Goal: Task Accomplishment & Management: Use online tool/utility

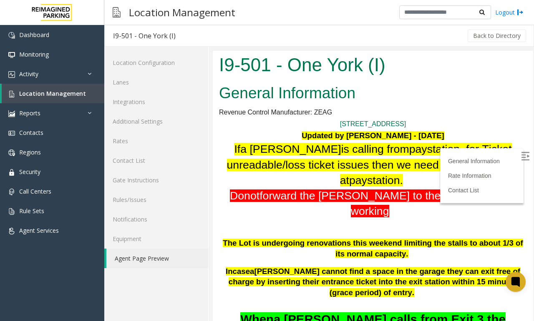
scroll to position [521, 0]
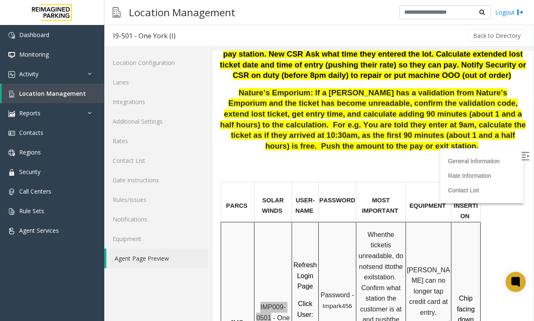
click at [150, 256] on link "Agent Page Preview" at bounding box center [157, 259] width 102 height 20
click at [148, 253] on link "Agent Page Preview" at bounding box center [157, 259] width 102 height 20
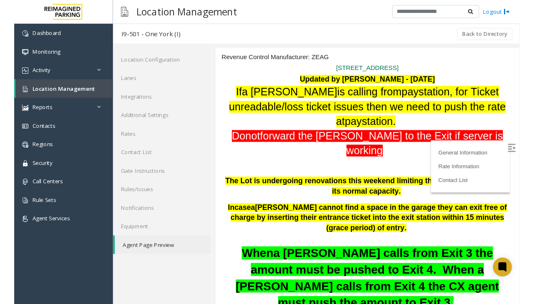
scroll to position [0, 0]
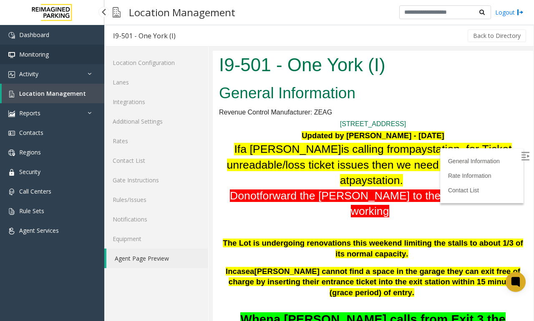
click at [40, 51] on span "Monitoring" at bounding box center [34, 54] width 30 height 8
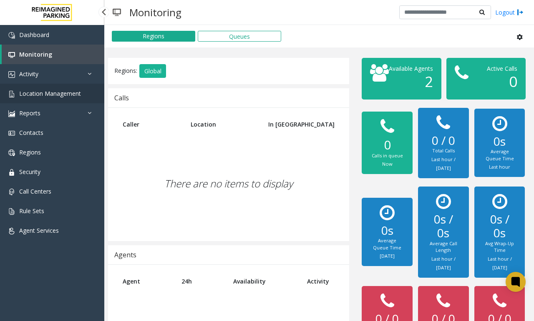
click at [53, 90] on span "Location Management" at bounding box center [50, 94] width 62 height 8
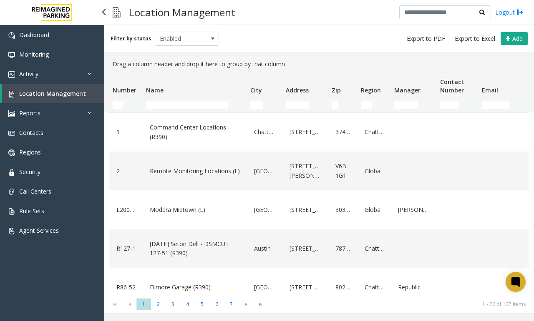
click at [52, 93] on span "Location Management" at bounding box center [52, 94] width 67 height 8
click at [184, 102] on input "Name Filter" at bounding box center [187, 105] width 82 height 8
click at [73, 73] on link "Activity" at bounding box center [52, 74] width 104 height 20
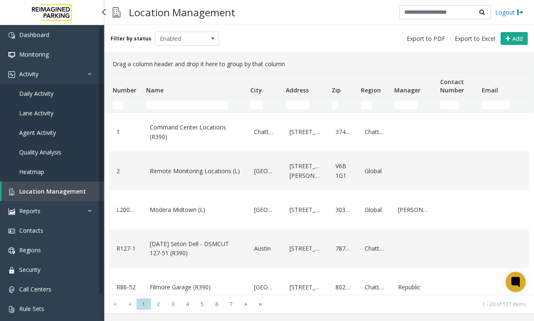
click at [42, 90] on span "Daily Activity" at bounding box center [36, 94] width 34 height 8
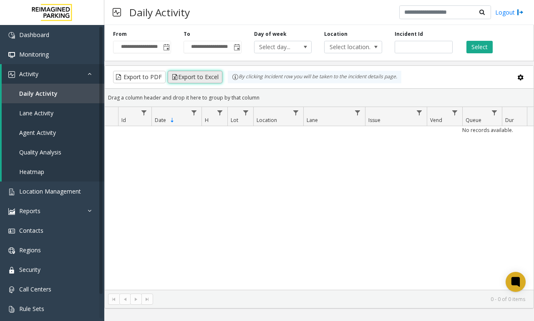
click at [194, 80] on button "Export to Excel" at bounding box center [195, 77] width 55 height 13
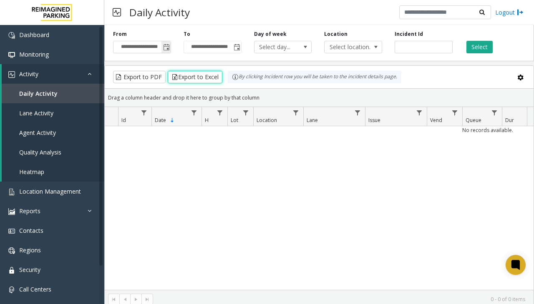
click at [165, 45] on span "Toggle popup" at bounding box center [166, 47] width 7 height 7
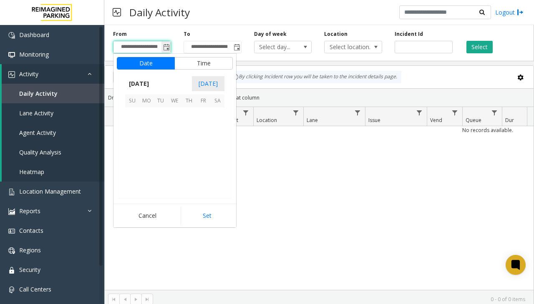
scroll to position [149633, 0]
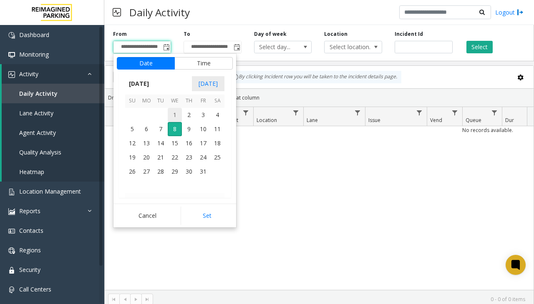
click at [173, 113] on span "1" at bounding box center [175, 115] width 14 height 14
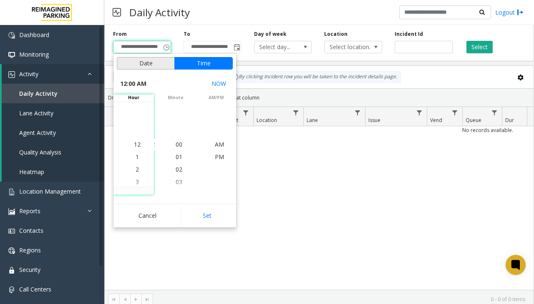
click at [142, 63] on button "Date" at bounding box center [146, 63] width 58 height 13
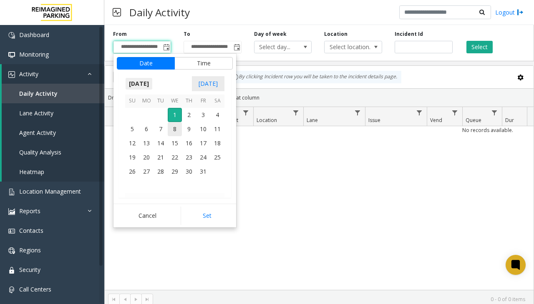
click at [152, 85] on span "[DATE]" at bounding box center [139, 84] width 28 height 13
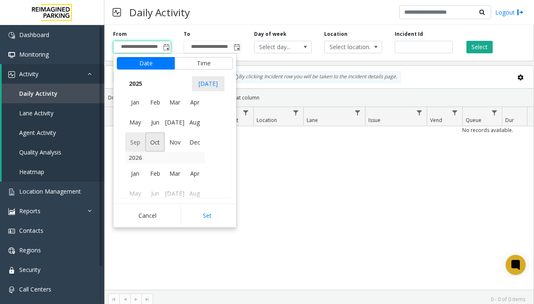
click at [135, 138] on span "Sep" at bounding box center [135, 142] width 20 height 20
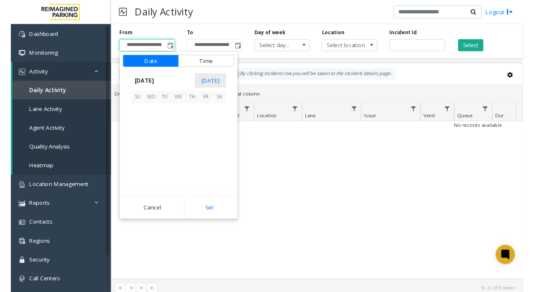
scroll to position [149533, 0]
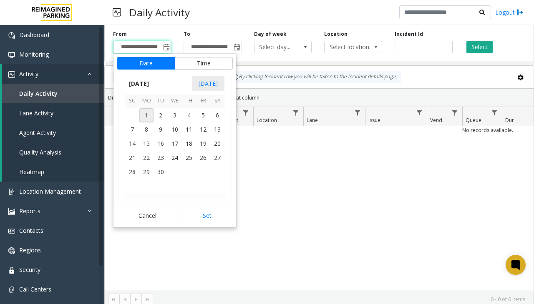
click at [147, 114] on span "1" at bounding box center [146, 115] width 14 height 14
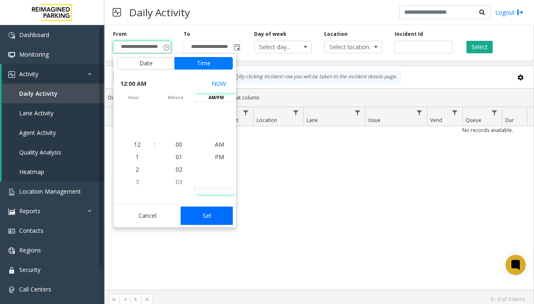
click at [213, 217] on button "Set" at bounding box center [206, 216] width 53 height 18
type input "**********"
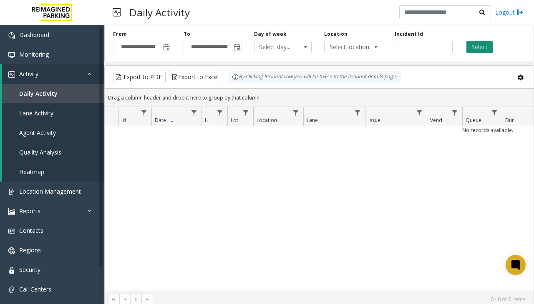
click at [474, 45] on button "Select" at bounding box center [479, 47] width 26 height 13
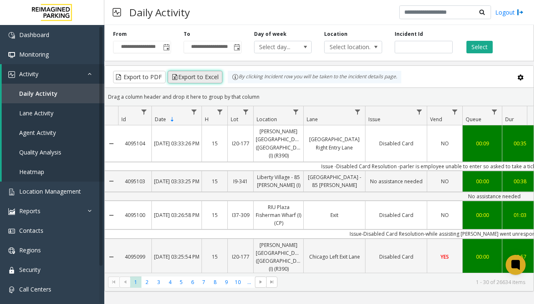
click at [193, 78] on button "Export to Excel" at bounding box center [195, 77] width 55 height 13
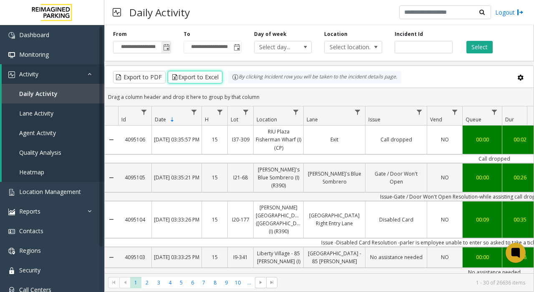
click at [167, 44] on span "Toggle popup" at bounding box center [165, 46] width 9 height 13
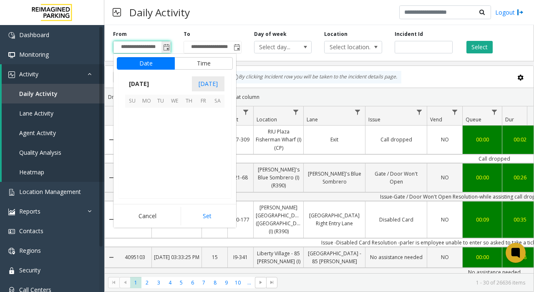
scroll to position [149633, 0]
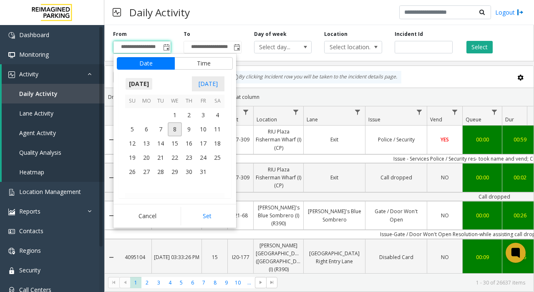
click at [144, 82] on span "[DATE]" at bounding box center [139, 84] width 28 height 13
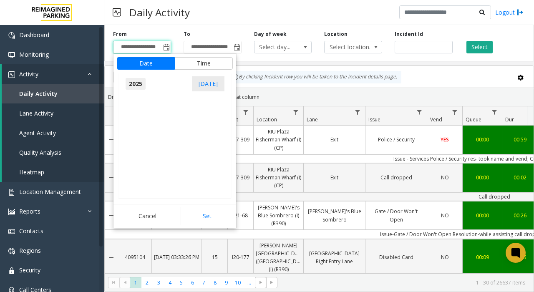
scroll to position [8898, 0]
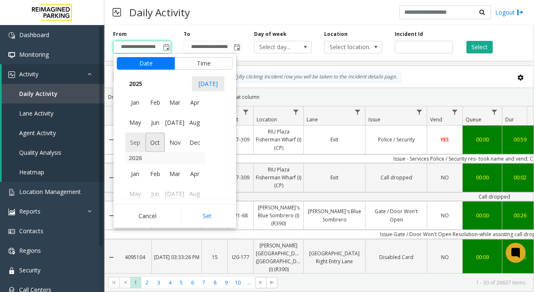
click at [134, 142] on span "Sep" at bounding box center [135, 142] width 20 height 20
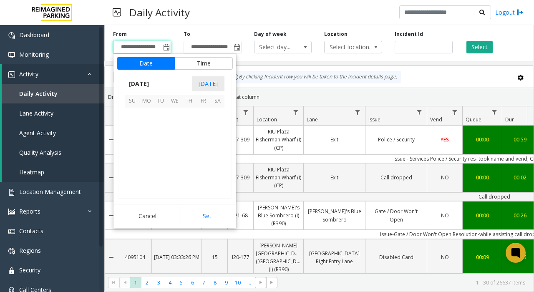
scroll to position [149533, 0]
click at [149, 115] on span "1" at bounding box center [146, 115] width 14 height 14
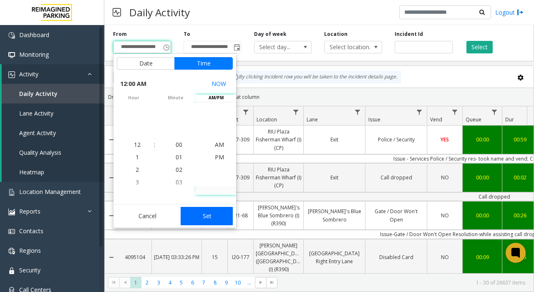
click at [207, 218] on button "Set" at bounding box center [206, 216] width 53 height 18
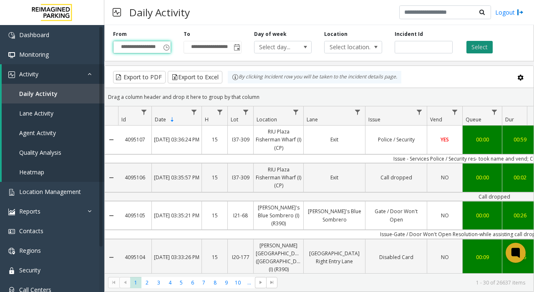
click at [476, 45] on button "Select" at bounding box center [479, 47] width 26 height 13
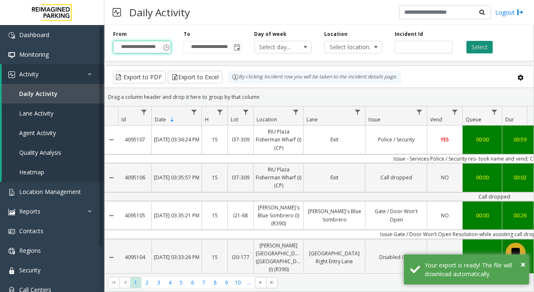
click at [476, 44] on button "Select" at bounding box center [479, 47] width 26 height 13
